Goal: Task Accomplishment & Management: Use online tool/utility

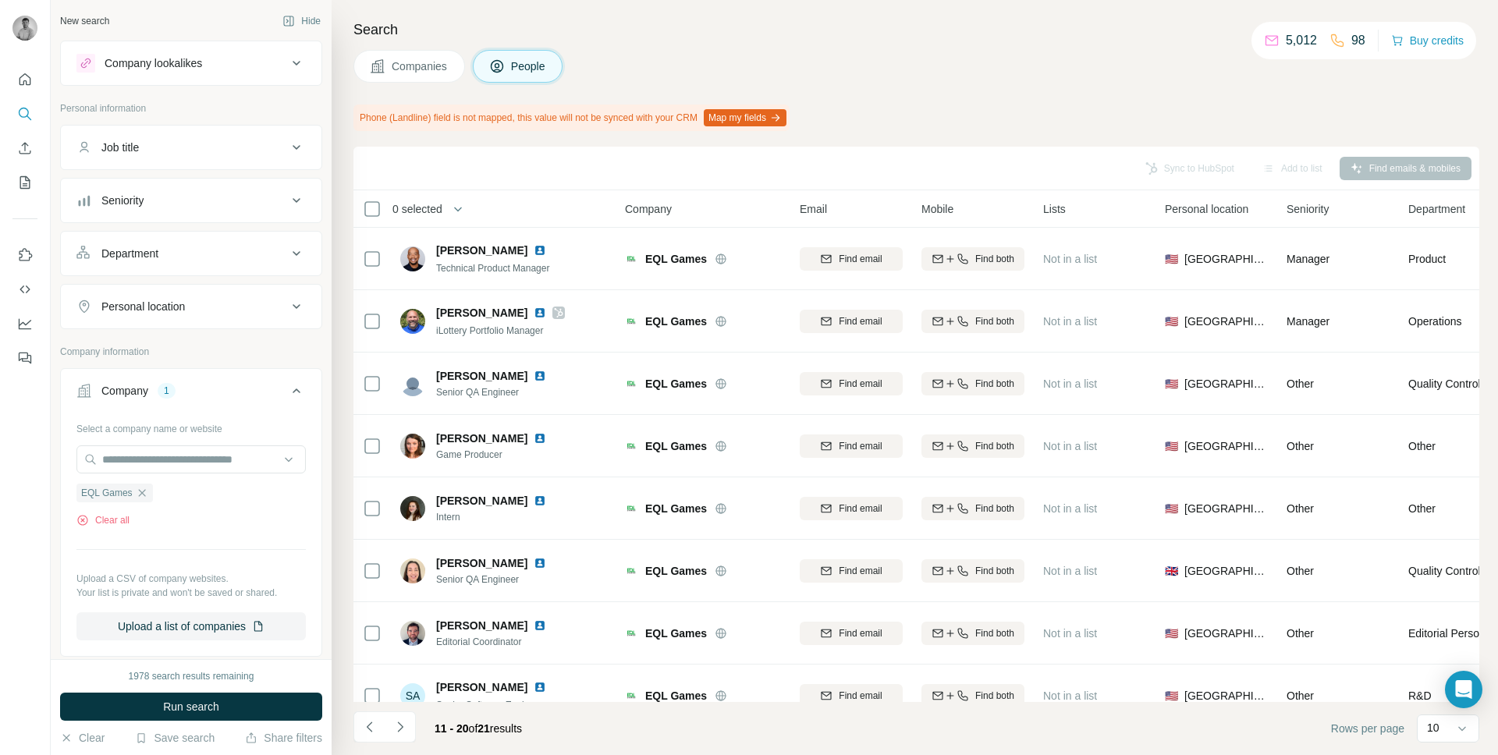
scroll to position [150, 0]
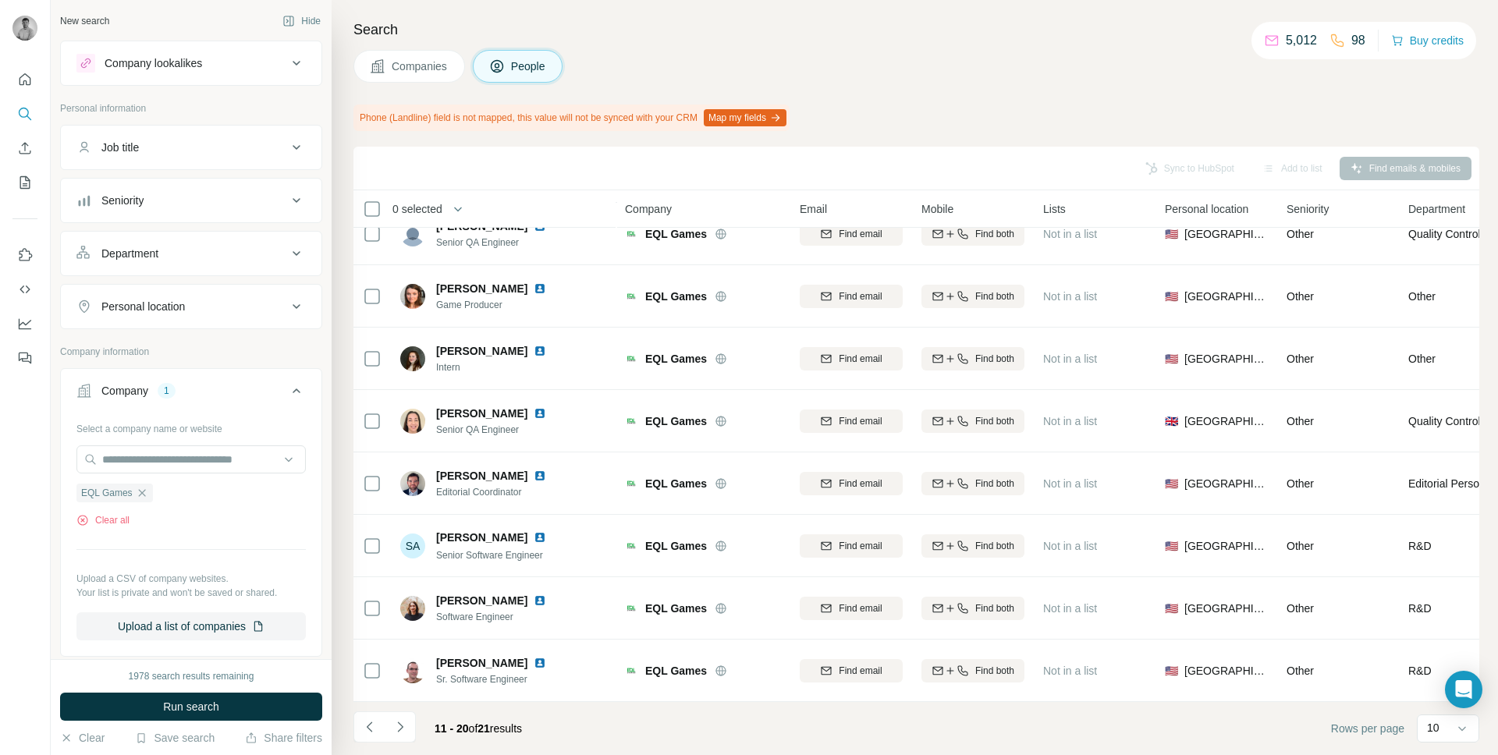
click at [160, 137] on button "Job title" at bounding box center [191, 147] width 261 height 37
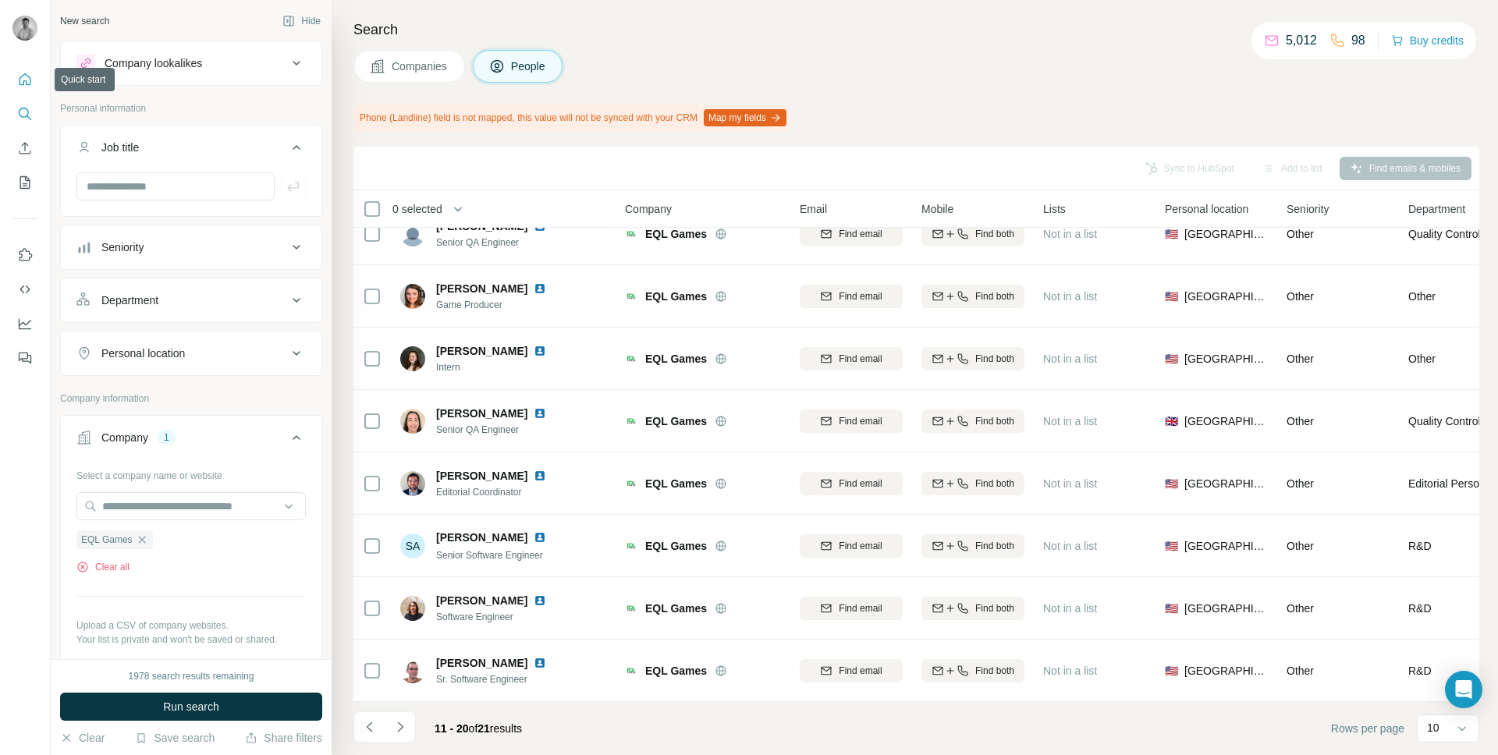
click at [20, 91] on button "Quick start" at bounding box center [24, 80] width 25 height 28
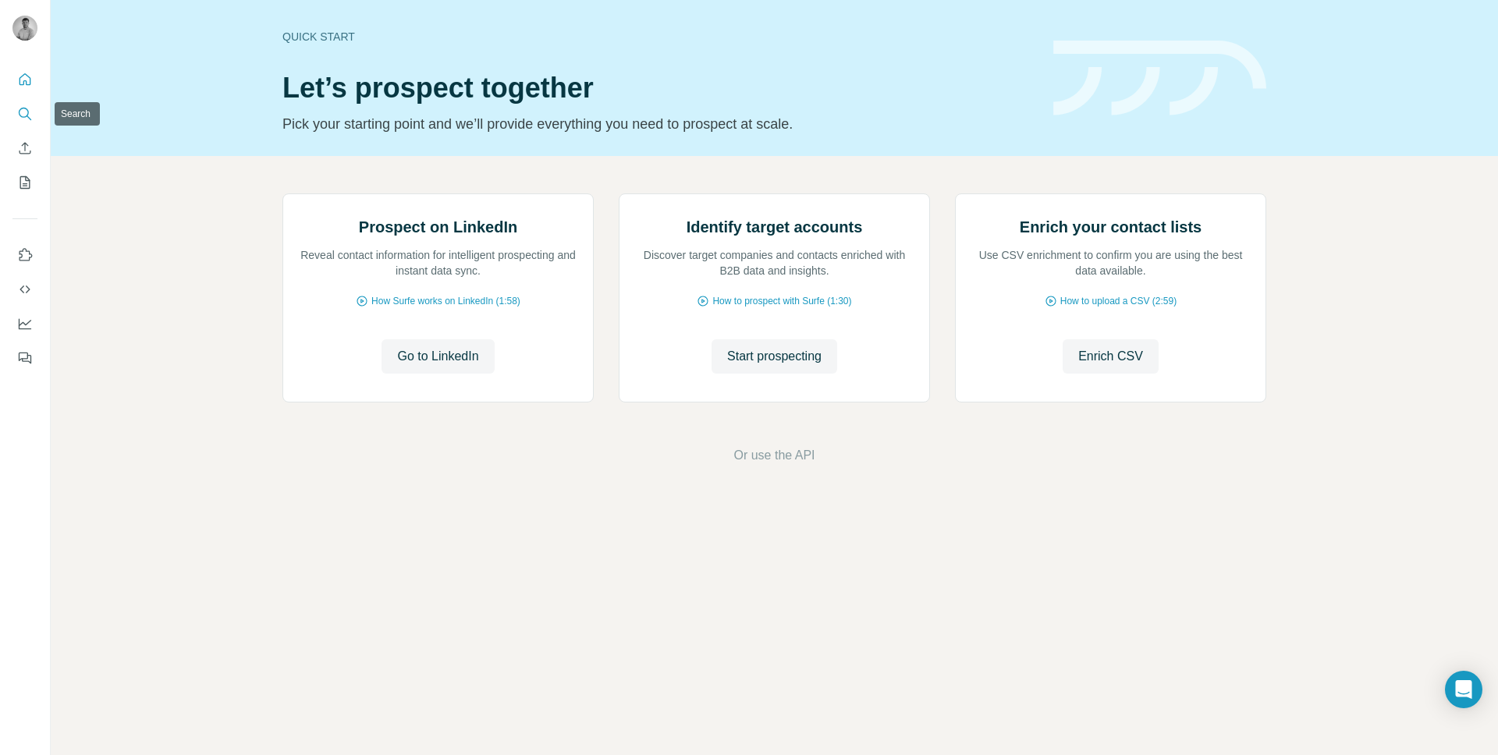
click at [36, 116] on button "Search" at bounding box center [24, 114] width 25 height 28
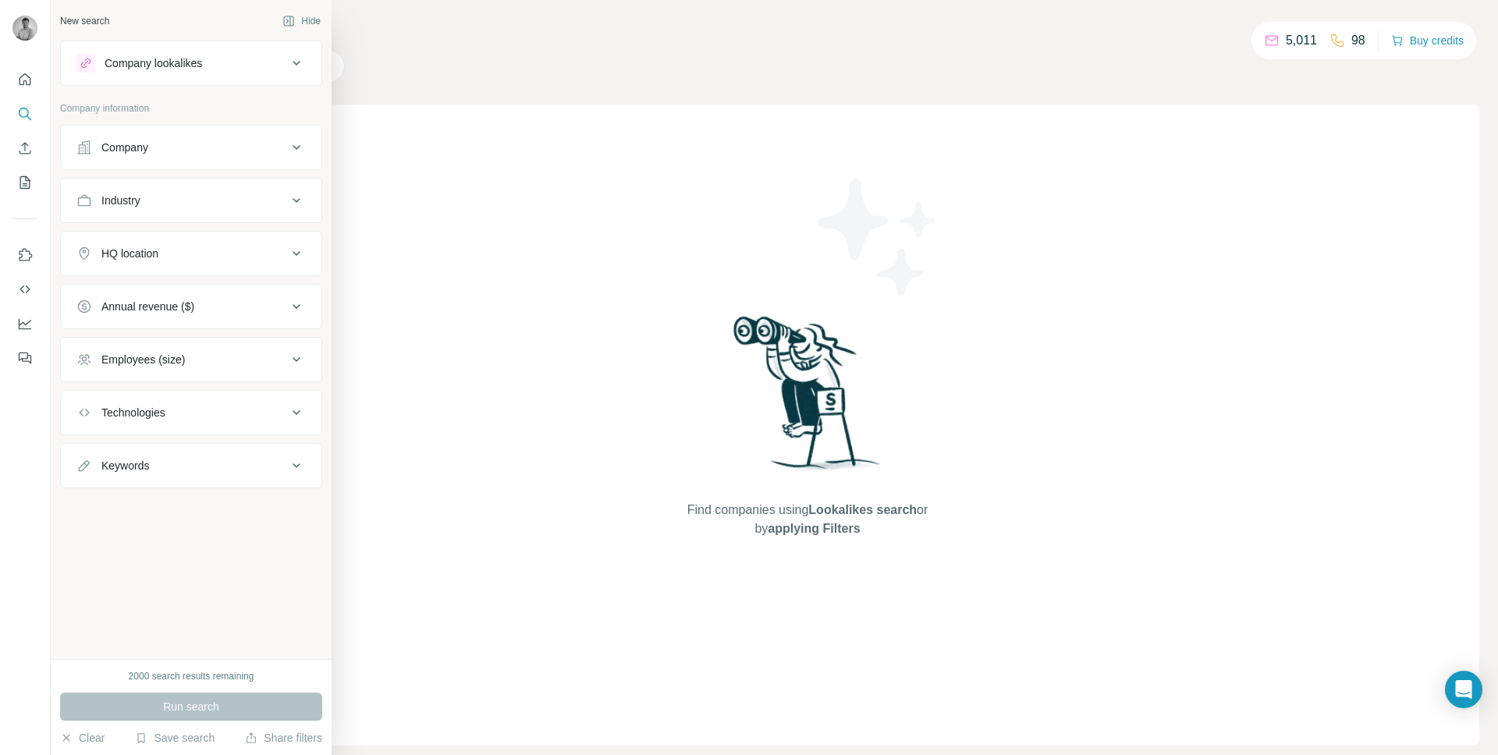
click at [199, 150] on div "Company" at bounding box center [181, 148] width 211 height 16
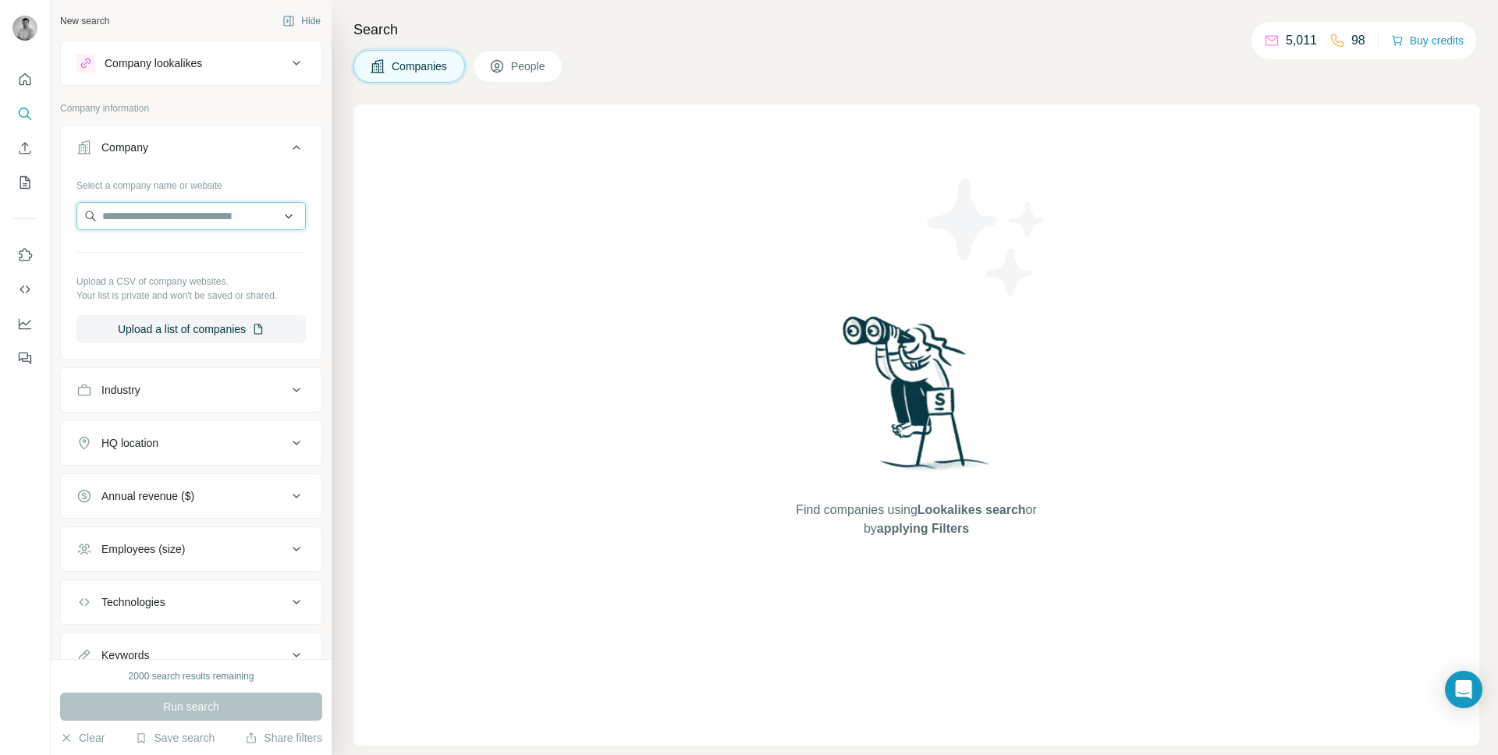
click at [173, 226] on input "text" at bounding box center [190, 216] width 229 height 28
paste input "**********"
type input "**********"
click at [167, 247] on p "Tradeify" at bounding box center [158, 251] width 75 height 16
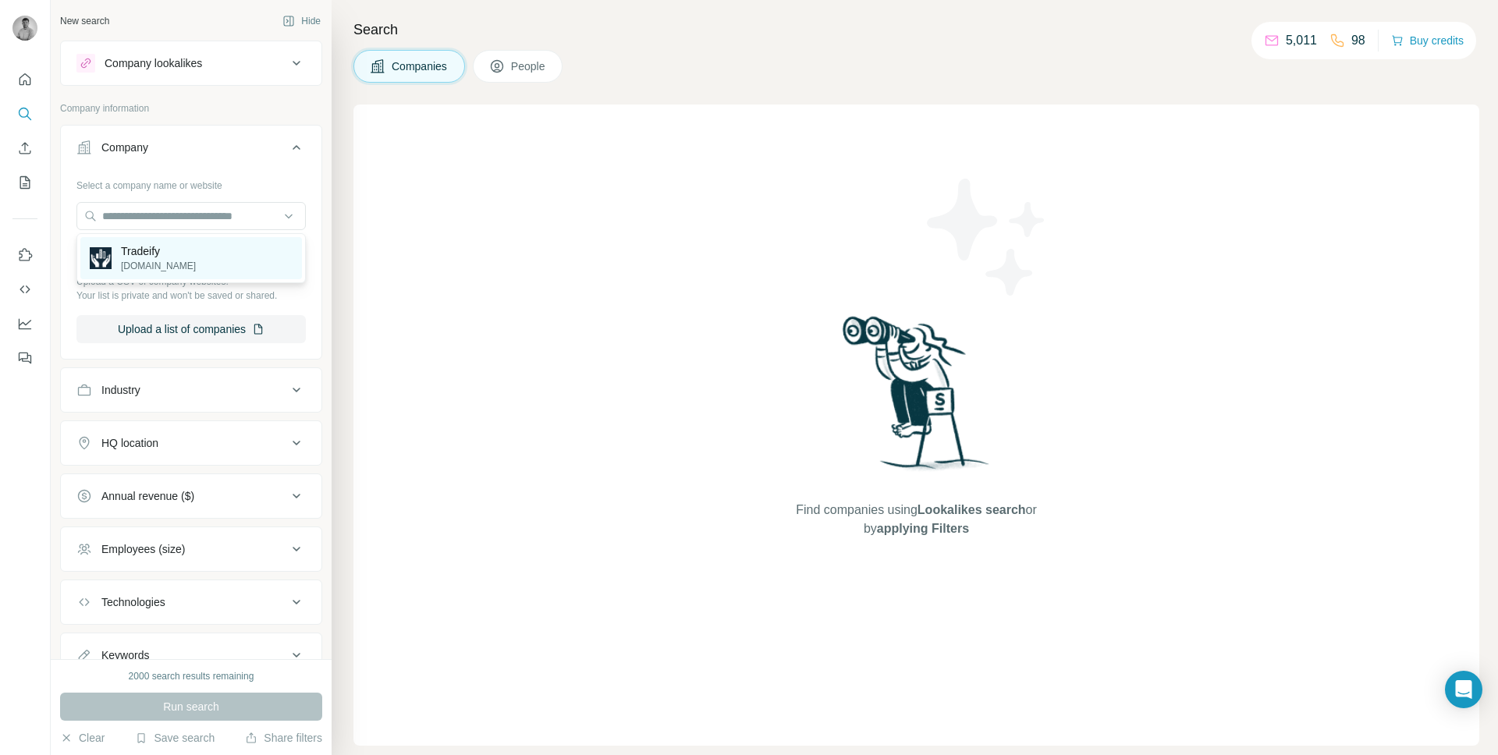
scroll to position [0, 0]
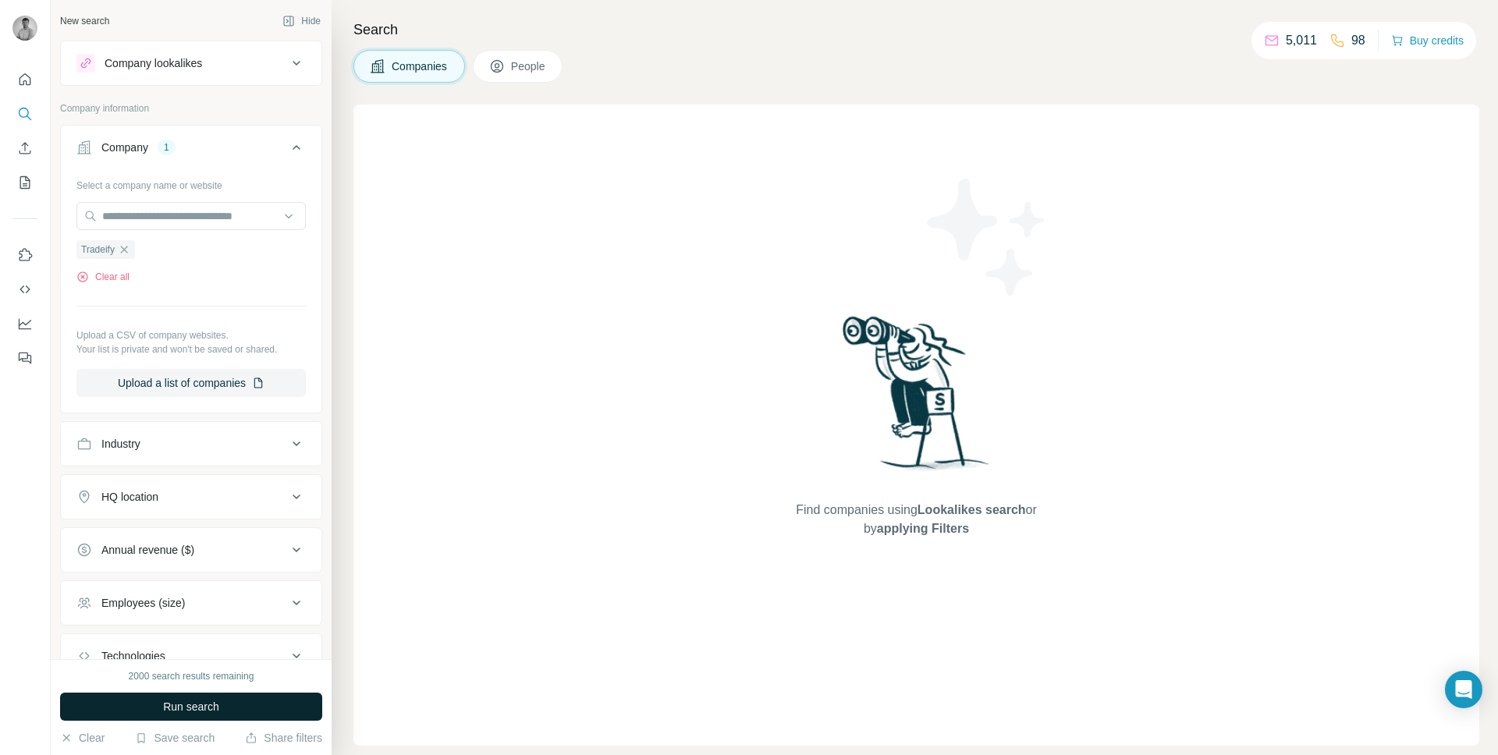
click at [197, 706] on span "Run search" at bounding box center [191, 707] width 56 height 16
